Goal: Communication & Community: Answer question/provide support

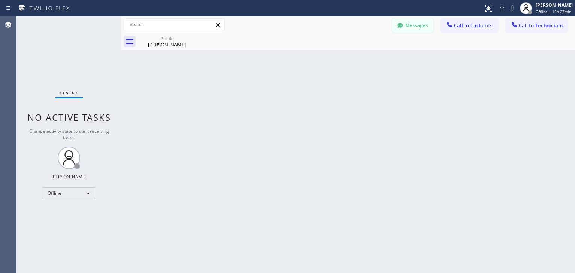
click at [424, 26] on button "Messages" at bounding box center [412, 25] width 41 height 14
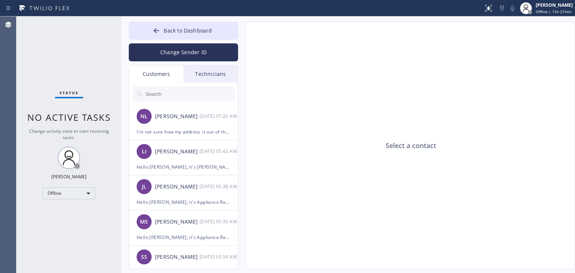
click at [185, 95] on input "text" at bounding box center [190, 93] width 90 height 15
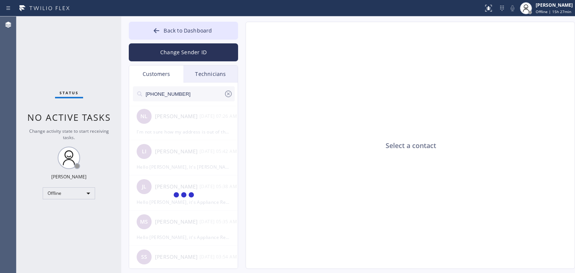
click at [185, 95] on input "[PHONE_NUMBER]" at bounding box center [184, 93] width 79 height 15
click at [185, 95] on input "(626) 872-724_" at bounding box center [184, 93] width 79 height 15
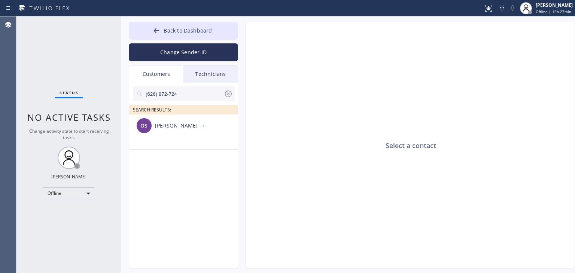
type input "(626) 872-724"
click at [177, 126] on div "[PERSON_NAME]" at bounding box center [177, 126] width 45 height 9
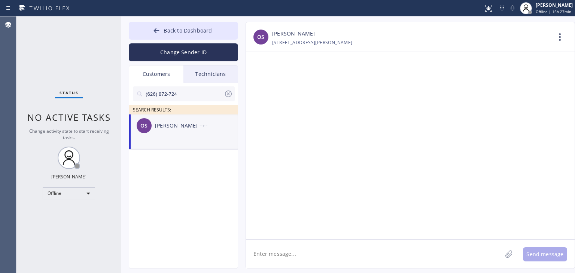
click at [296, 256] on textarea at bounding box center [374, 254] width 256 height 29
paste textarea "5 Star Appliance Repair"
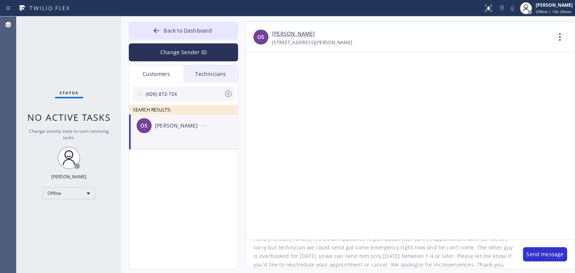
scroll to position [24, 0]
type textarea "Hello [PERSON_NAME], It's 5 Star Appliance Repair about your [DATE] appointment…"
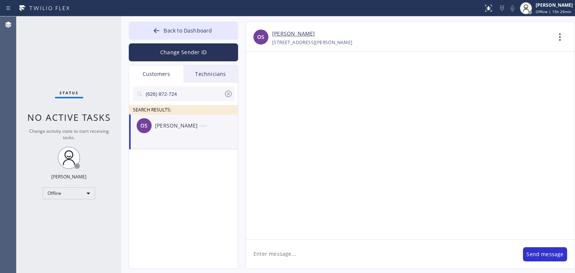
scroll to position [0, 0]
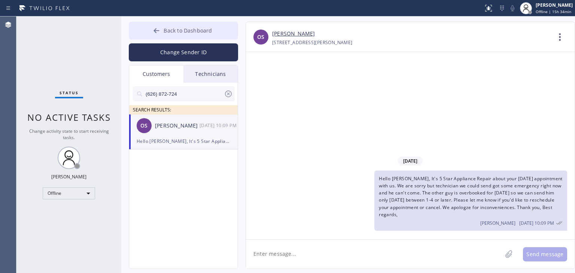
click at [206, 30] on span "Back to Dashboard" at bounding box center [188, 30] width 48 height 7
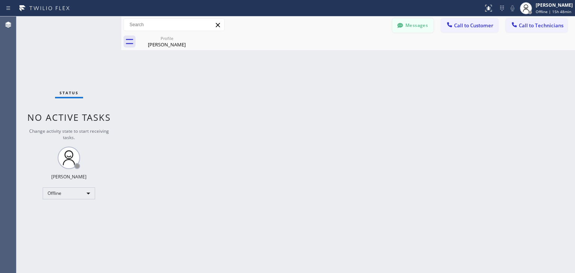
click at [421, 23] on button "Messages" at bounding box center [412, 25] width 41 height 14
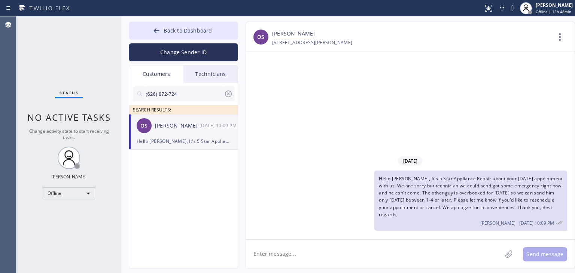
click at [196, 73] on div "Technicians" at bounding box center [210, 73] width 54 height 17
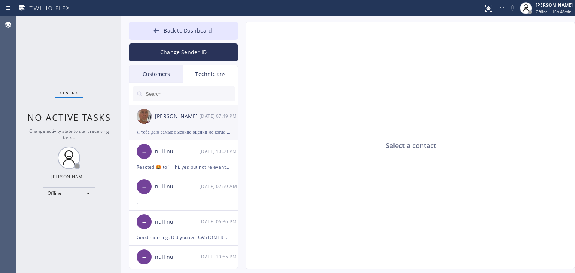
click at [183, 117] on div "[PERSON_NAME]" at bounding box center [177, 116] width 45 height 9
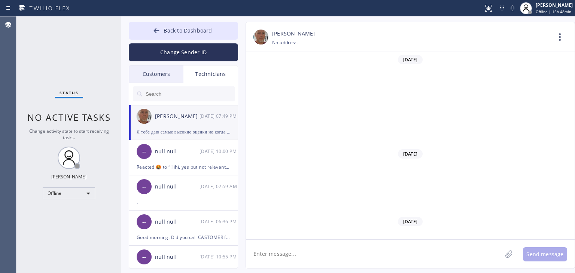
scroll to position [9017, 0]
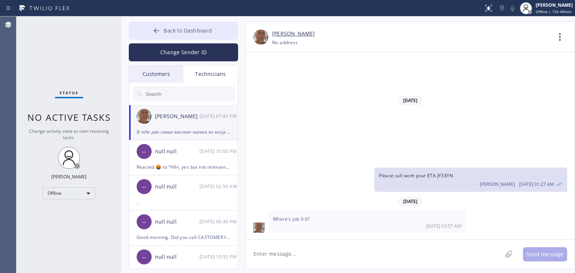
click at [201, 29] on span "Back to Dashboard" at bounding box center [188, 30] width 48 height 7
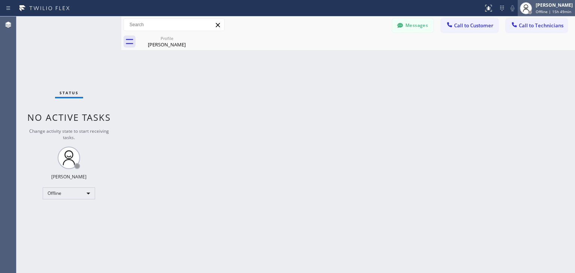
click at [548, 11] on span "Offline | 15h 49min" at bounding box center [553, 11] width 36 height 5
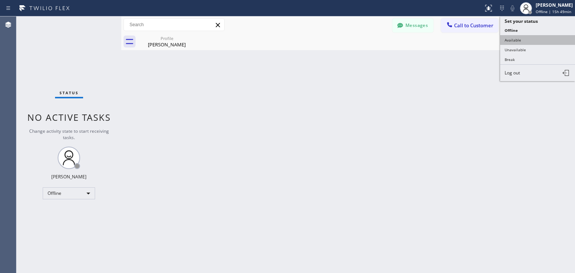
click at [537, 42] on button "Available" at bounding box center [537, 40] width 75 height 10
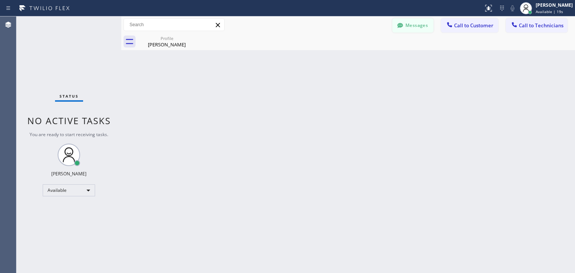
click at [404, 30] on div at bounding box center [400, 26] width 9 height 9
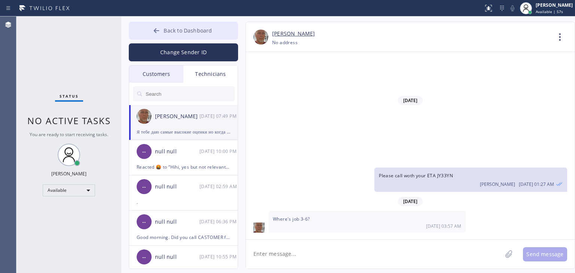
click at [205, 23] on button "Back to Dashboard" at bounding box center [183, 31] width 109 height 18
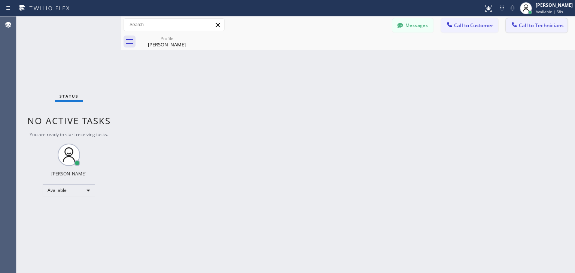
click at [529, 27] on span "Call to Technicians" at bounding box center [541, 25] width 45 height 7
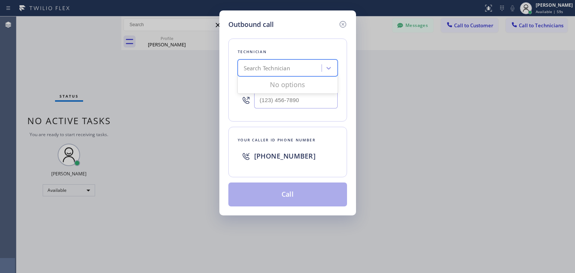
click at [274, 75] on div "Search Technician" at bounding box center [288, 67] width 100 height 17
type input "[PERSON_NAME]"
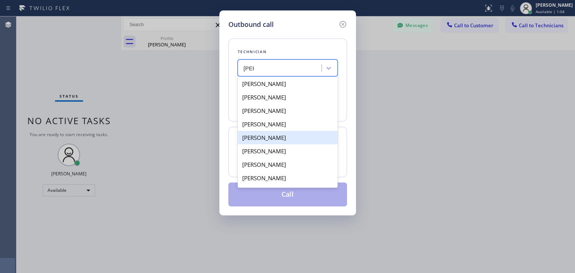
click at [319, 135] on div "[PERSON_NAME]" at bounding box center [288, 137] width 100 height 13
type input "[PHONE_NUMBER]"
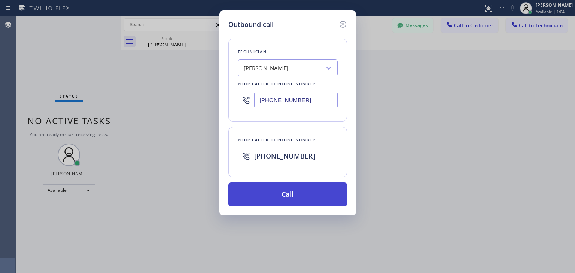
click at [296, 195] on button "Call" at bounding box center [287, 195] width 119 height 24
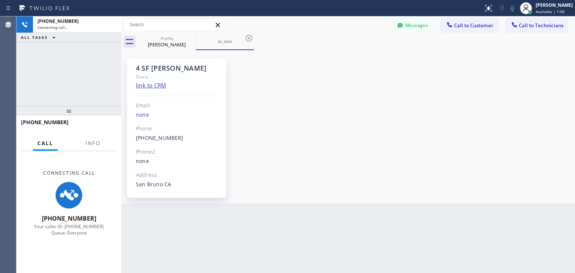
click at [412, 33] on div "Messages Call to Customer Call to Technicians Outbound call Location Moorpark C…" at bounding box center [348, 24] width 454 height 17
click at [414, 30] on button "Messages" at bounding box center [412, 25] width 41 height 14
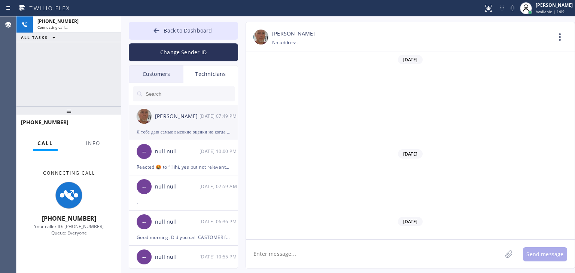
scroll to position [9017, 0]
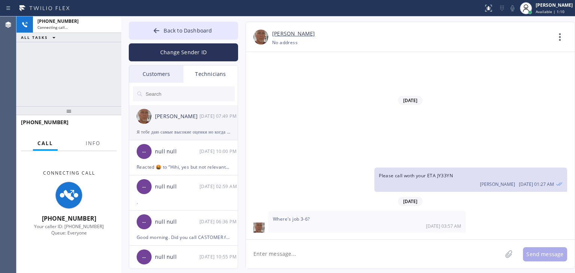
click at [192, 116] on div "[PERSON_NAME]" at bounding box center [177, 116] width 45 height 9
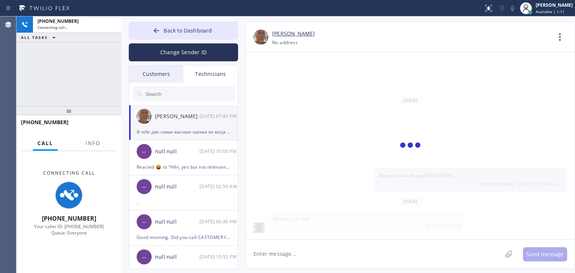
click at [329, 255] on textarea at bounding box center [374, 254] width 256 height 29
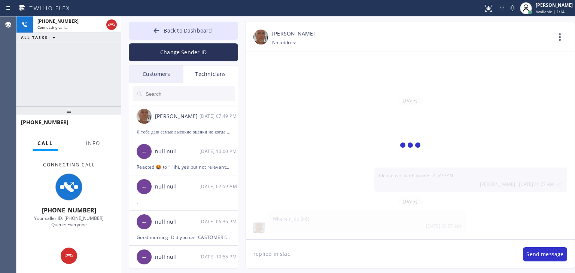
type textarea "replied in slack"
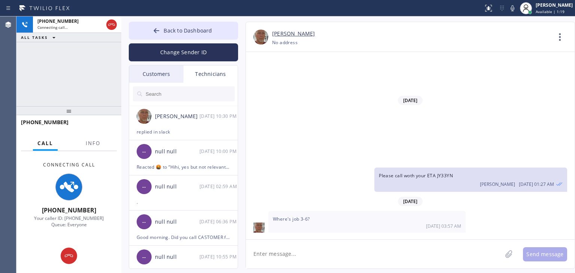
scroll to position [9043, 0]
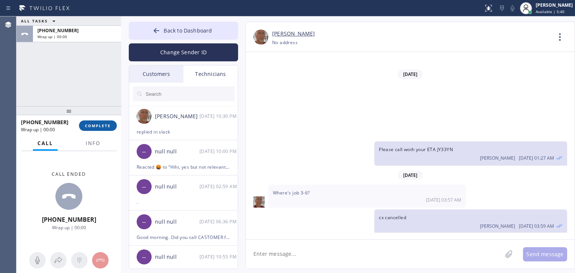
click at [105, 123] on button "COMPLETE" at bounding box center [98, 125] width 38 height 10
